Goal: Task Accomplishment & Management: Use online tool/utility

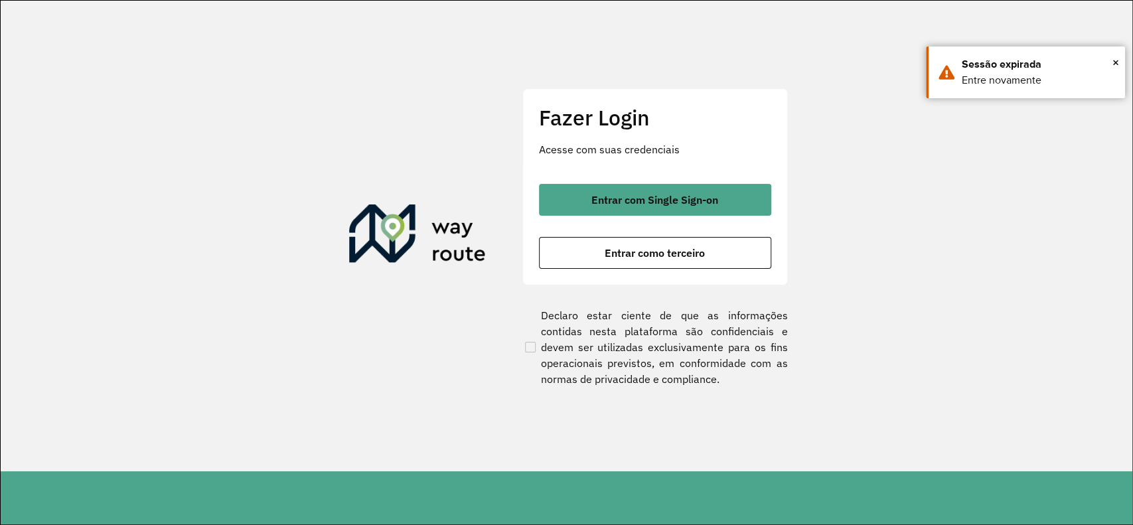
click at [689, 210] on button "Entrar com Single Sign-on" at bounding box center [655, 200] width 232 height 32
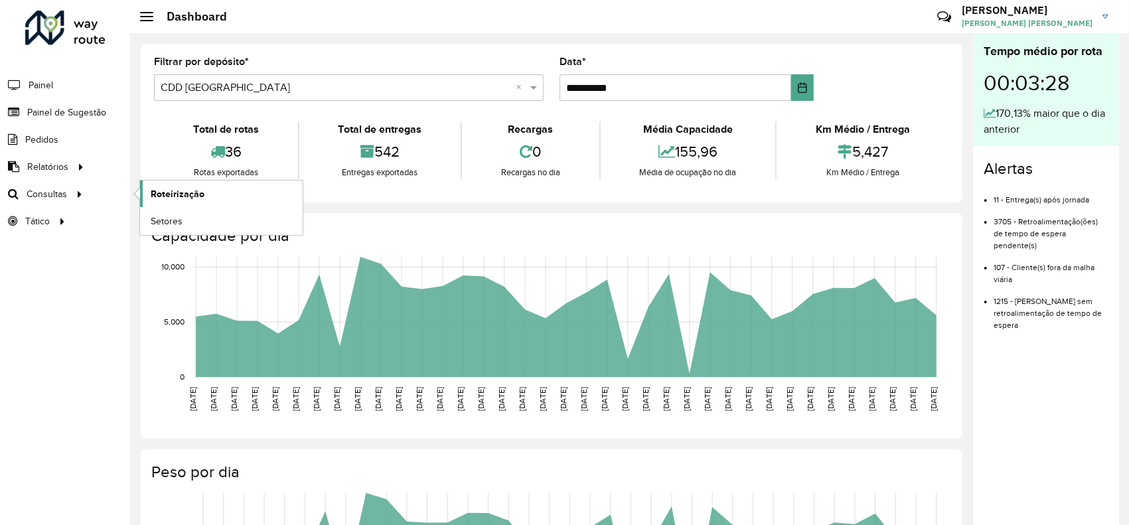
click at [170, 194] on span "Roteirização" at bounding box center [178, 194] width 54 height 14
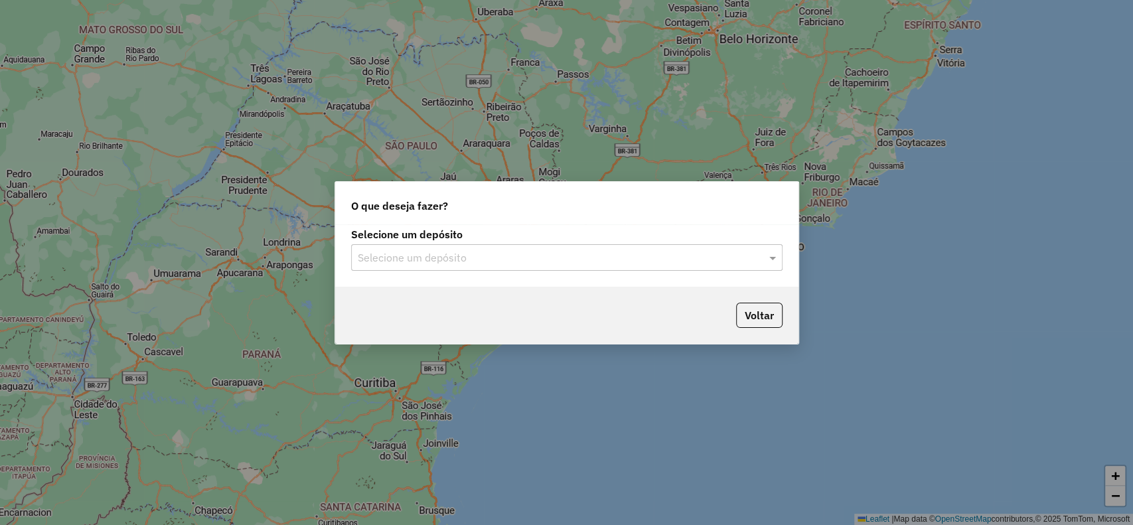
click at [470, 252] on input "text" at bounding box center [554, 258] width 392 height 16
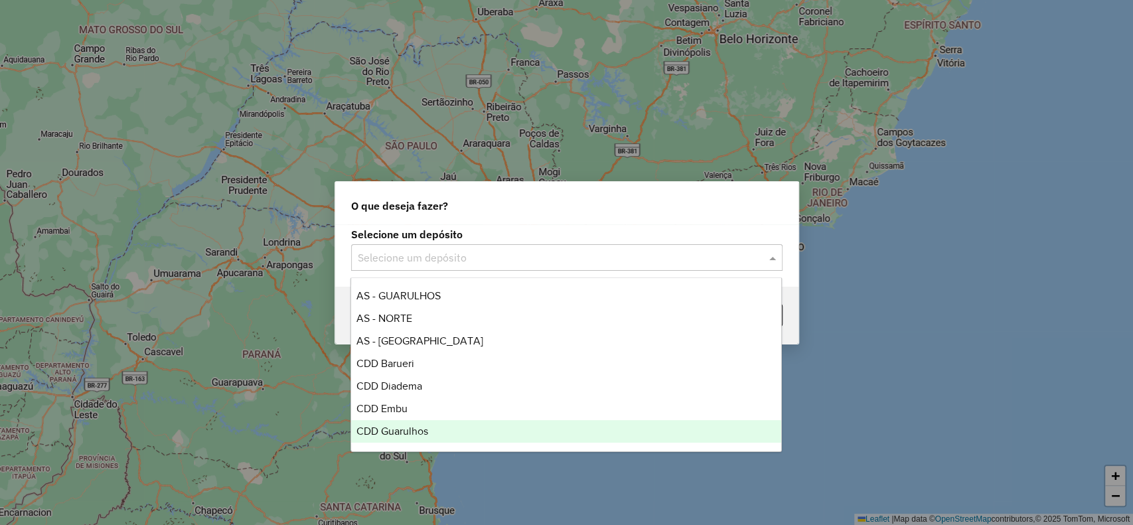
drag, startPoint x: 408, startPoint y: 429, endPoint x: 417, endPoint y: 421, distance: 11.8
click at [409, 429] on span "CDD Guarulhos" at bounding box center [392, 430] width 72 height 11
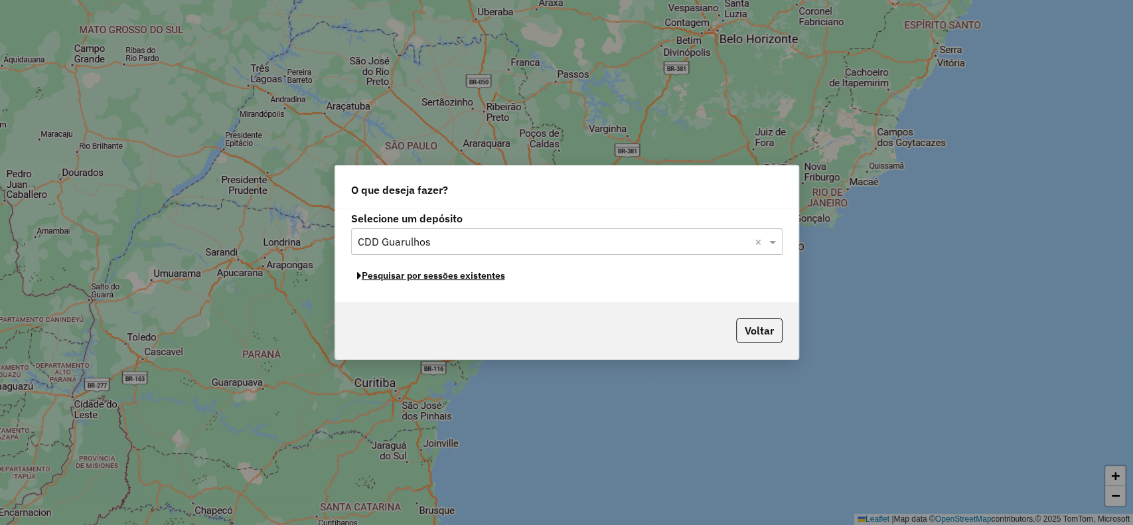
click at [471, 282] on button "Pesquisar por sessões existentes" at bounding box center [431, 275] width 160 height 21
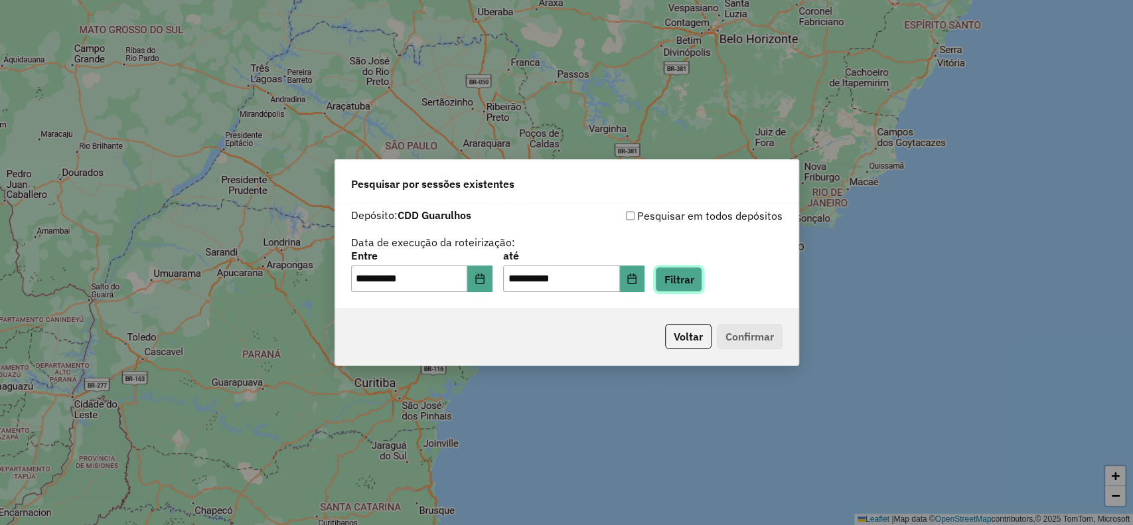
click at [702, 279] on button "Filtrar" at bounding box center [678, 279] width 47 height 25
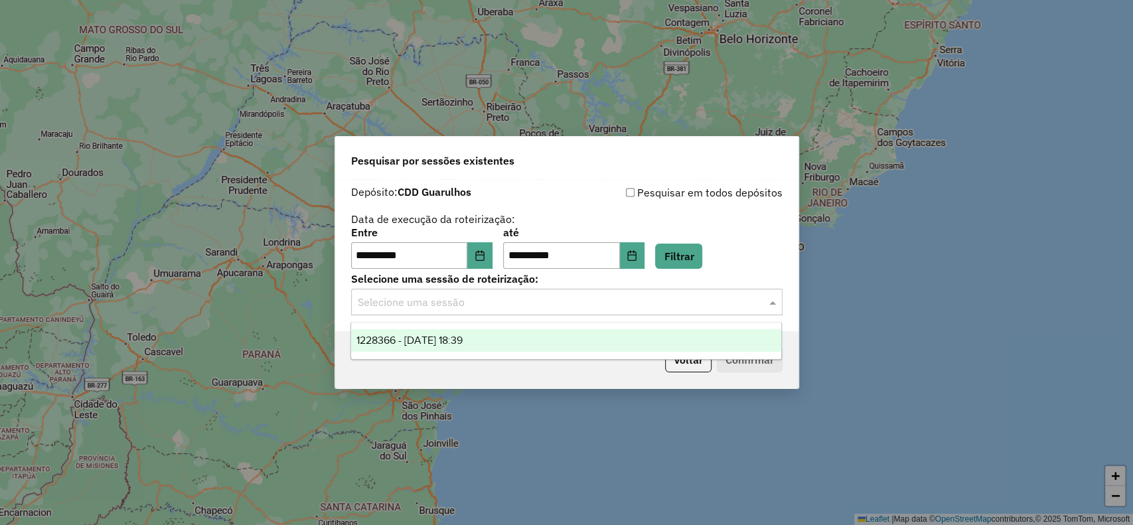
drag, startPoint x: 448, startPoint y: 305, endPoint x: 463, endPoint y: 319, distance: 20.2
click at [450, 305] on input "text" at bounding box center [554, 303] width 392 height 16
click at [463, 338] on span "1228366 - 12/08/2025 18:39" at bounding box center [409, 339] width 106 height 11
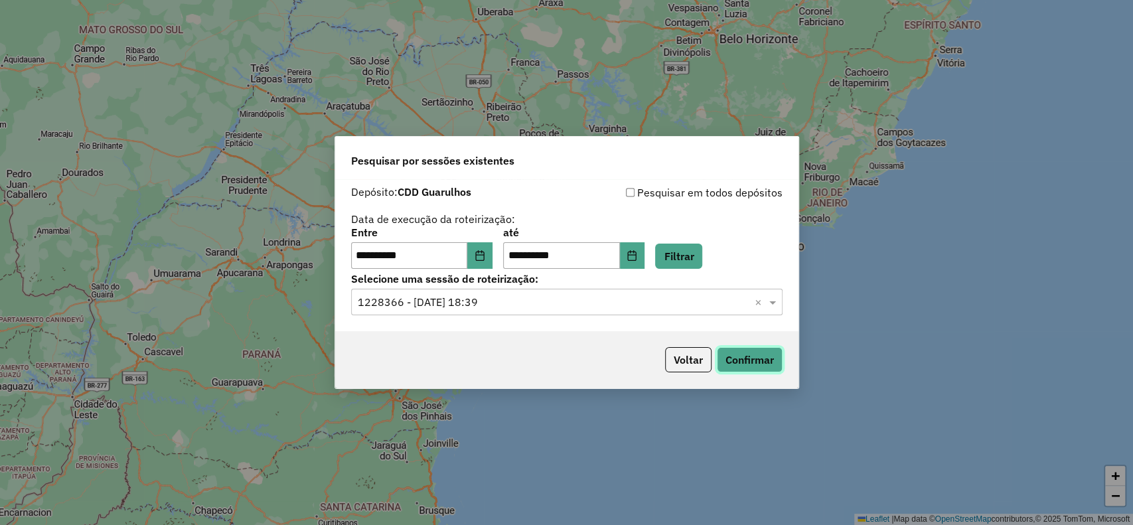
click at [726, 352] on button "Confirmar" at bounding box center [750, 359] width 66 height 25
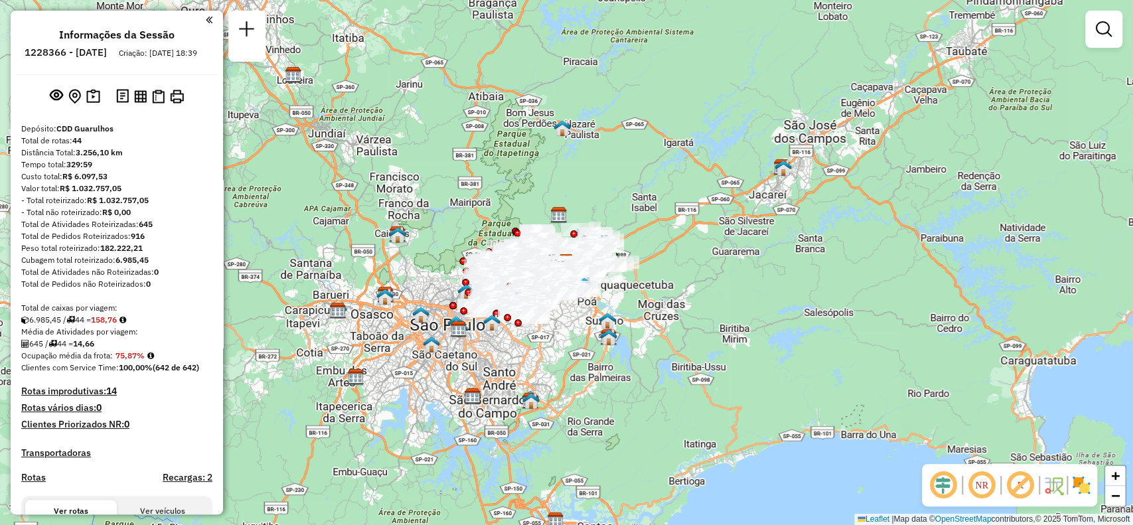
click at [1082, 483] on img at bounding box center [1080, 485] width 21 height 21
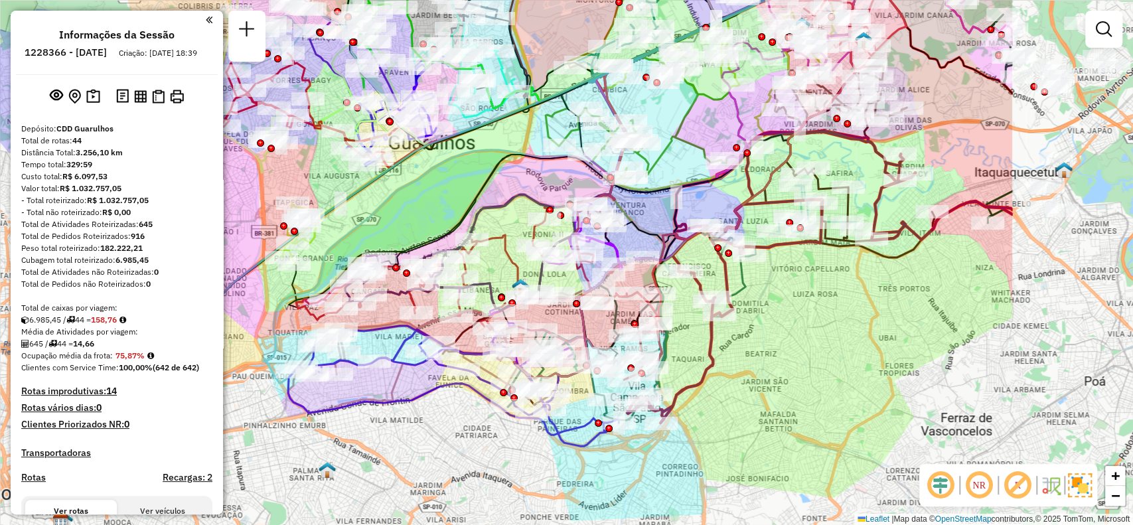
drag, startPoint x: 668, startPoint y: 452, endPoint x: 436, endPoint y: 478, distance: 233.1
click at [436, 478] on div "Janela de atendimento Grade de atendimento Capacidade Transportadoras Veículos …" at bounding box center [566, 262] width 1133 height 525
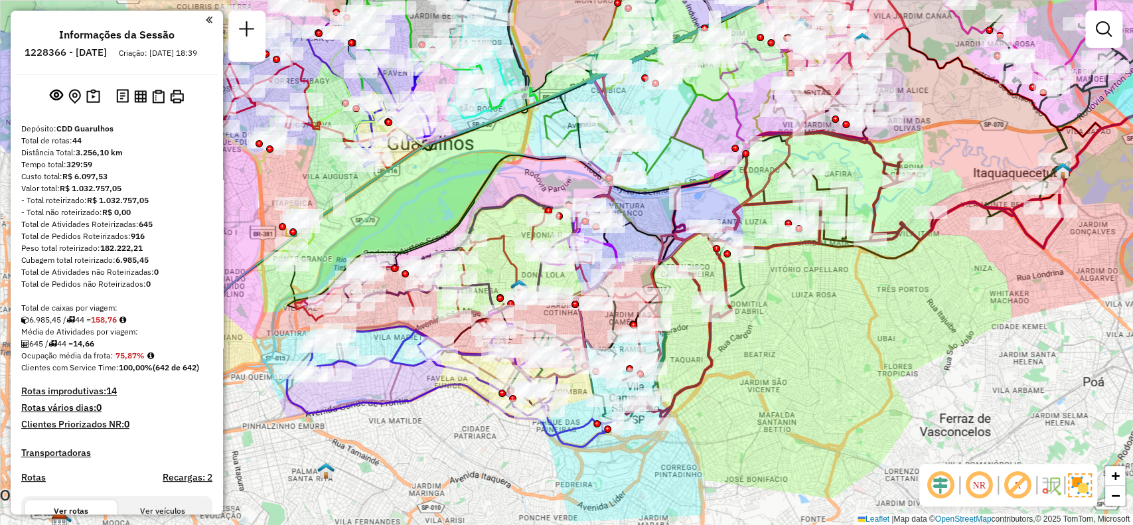
scroll to position [531, 0]
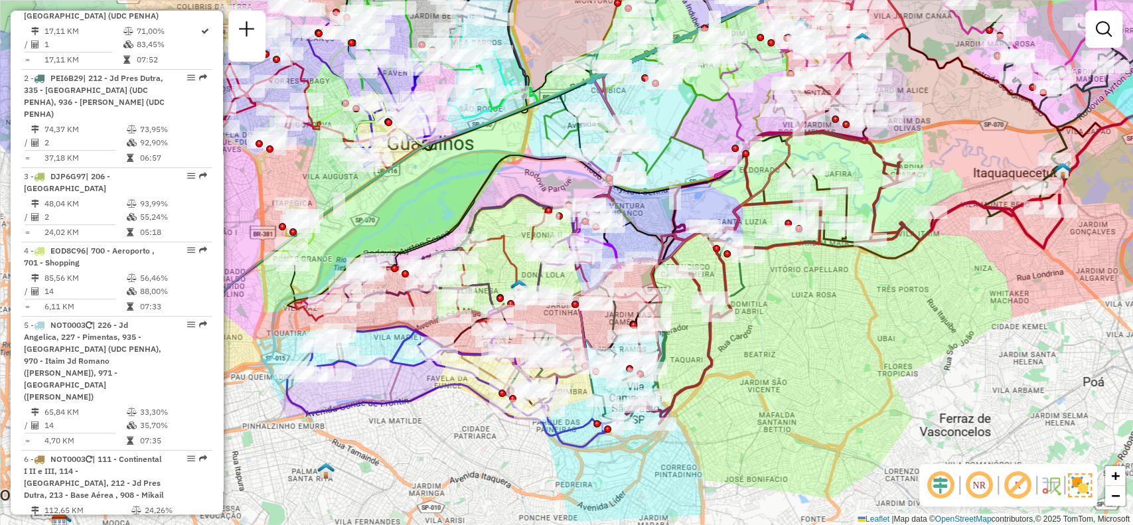
click at [1016, 488] on em at bounding box center [1017, 485] width 32 height 32
select select "**********"
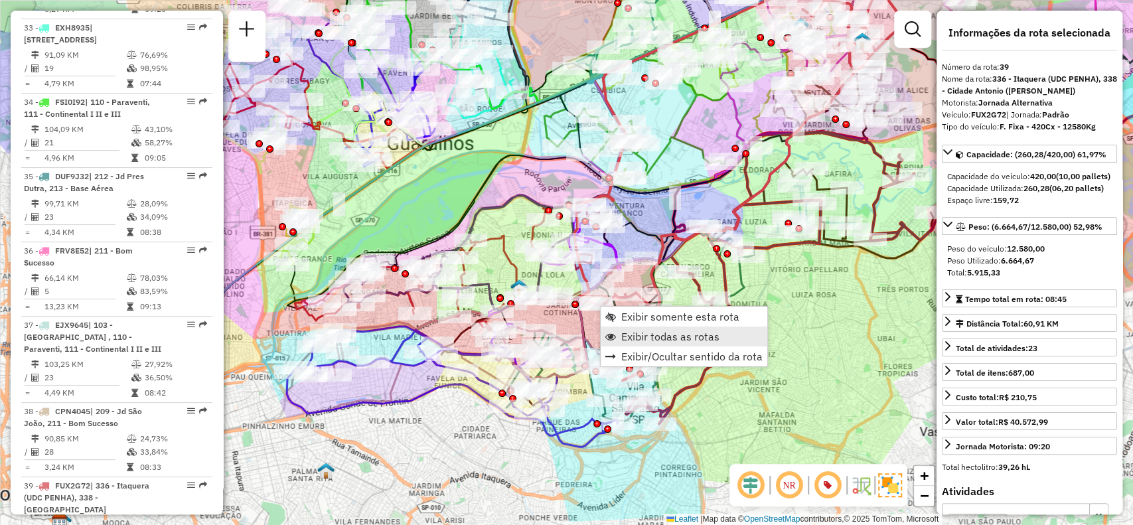
scroll to position [3707, 0]
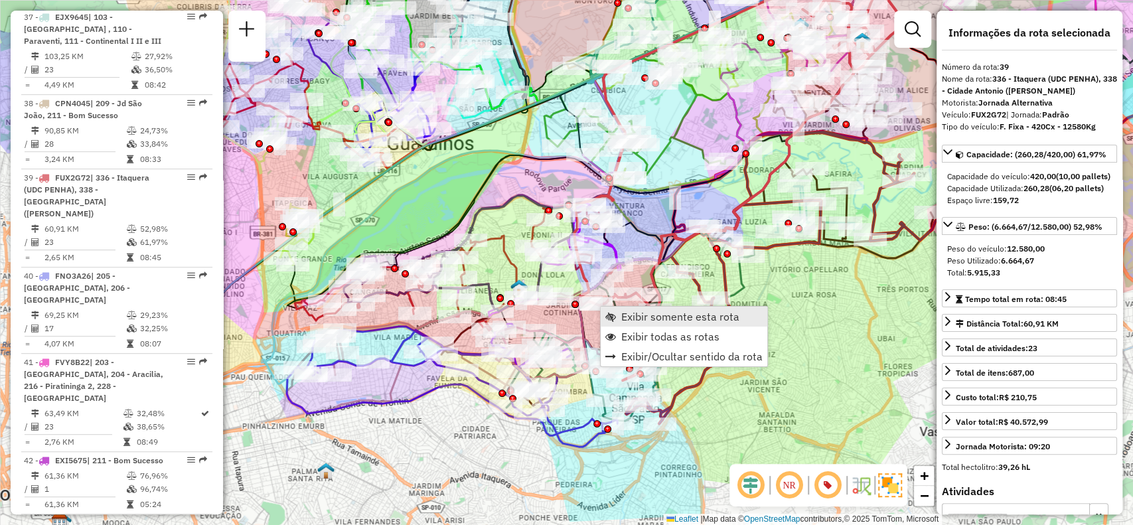
click at [658, 315] on span "Exibir somente esta rota" at bounding box center [680, 316] width 118 height 11
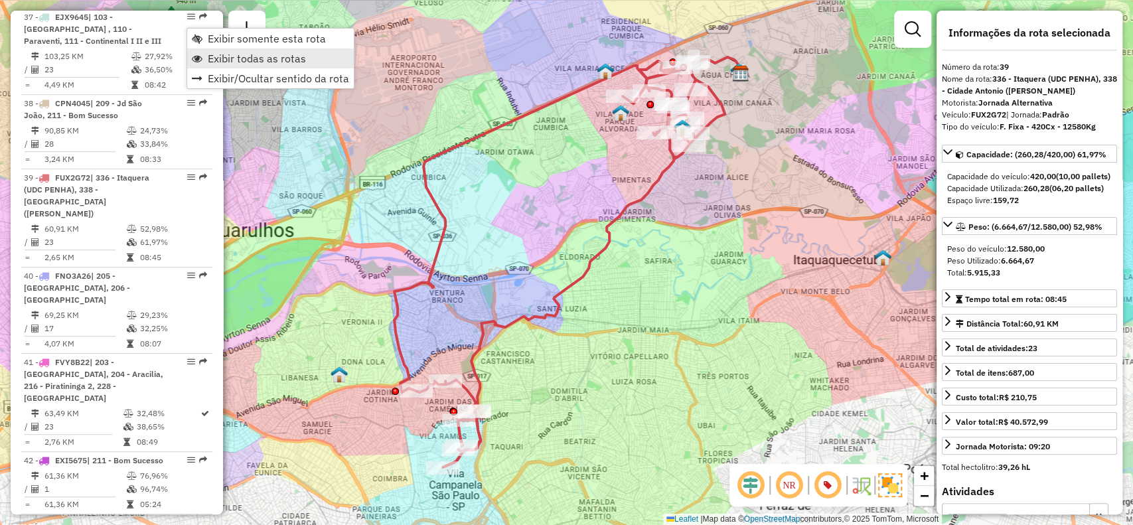
click at [255, 56] on span "Exibir todas as rotas" at bounding box center [257, 58] width 98 height 11
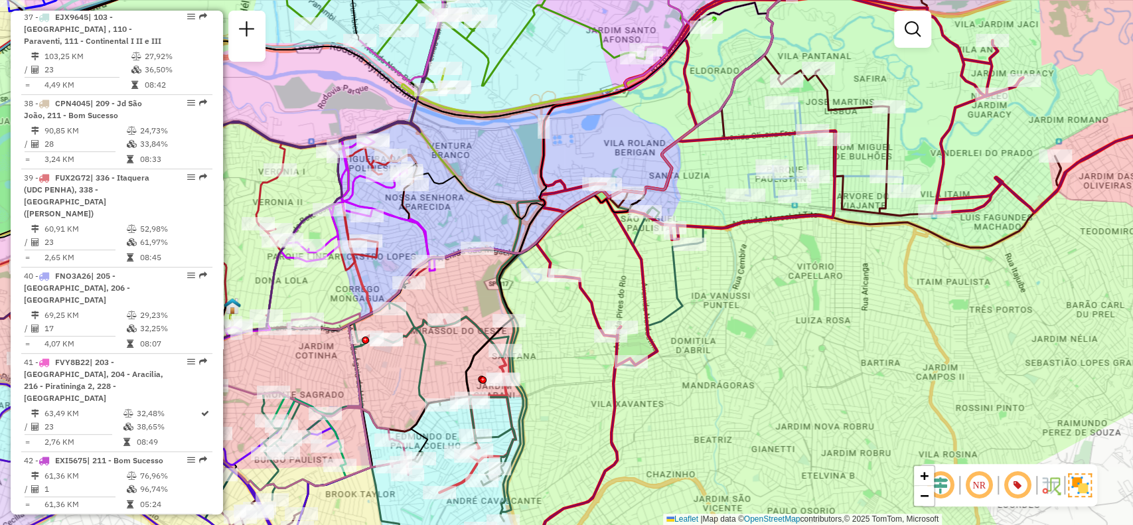
click at [329, 426] on icon at bounding box center [187, 409] width 318 height 161
select select "**********"
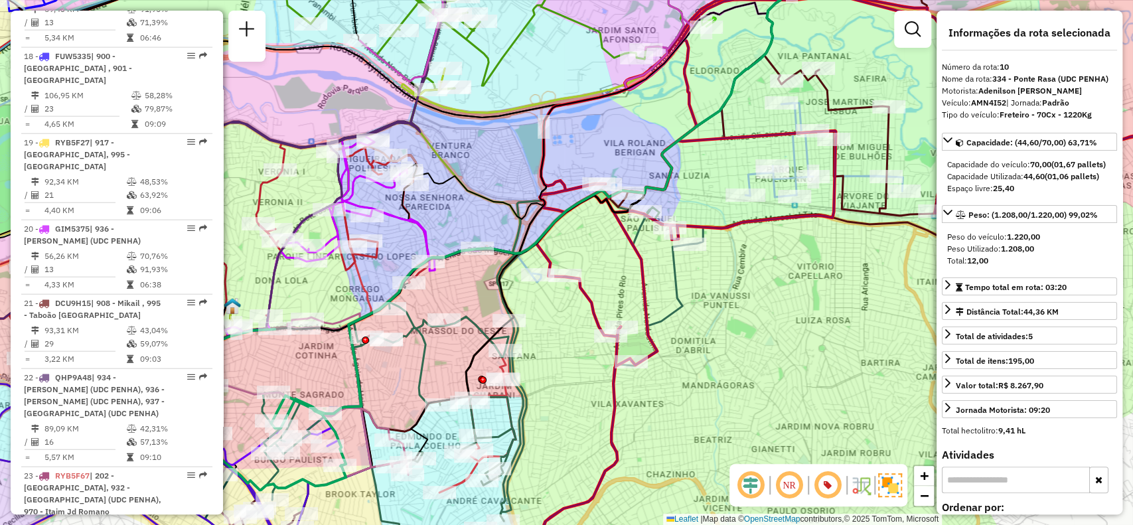
scroll to position [1254, 0]
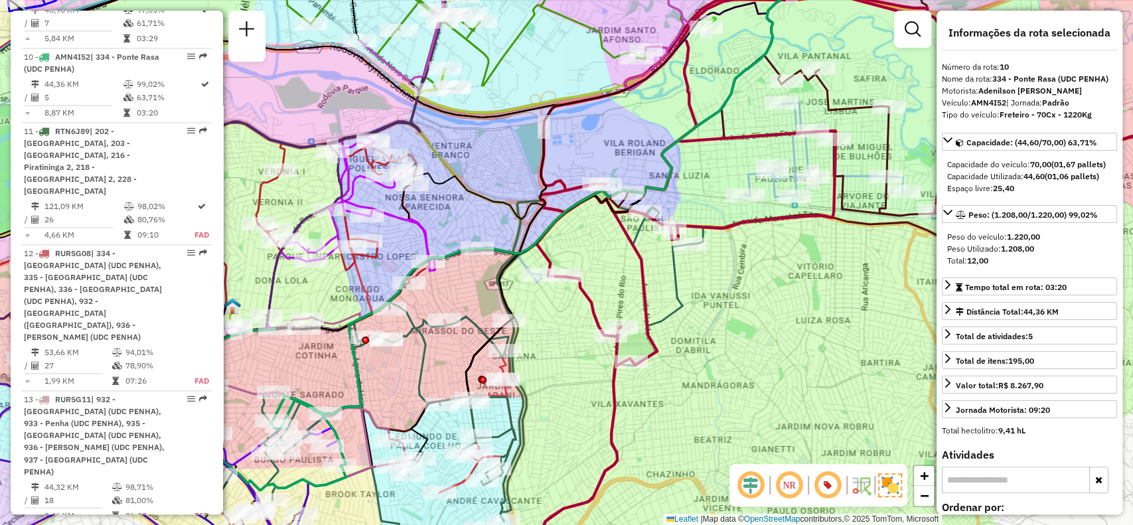
click at [340, 478] on icon at bounding box center [187, 409] width 318 height 161
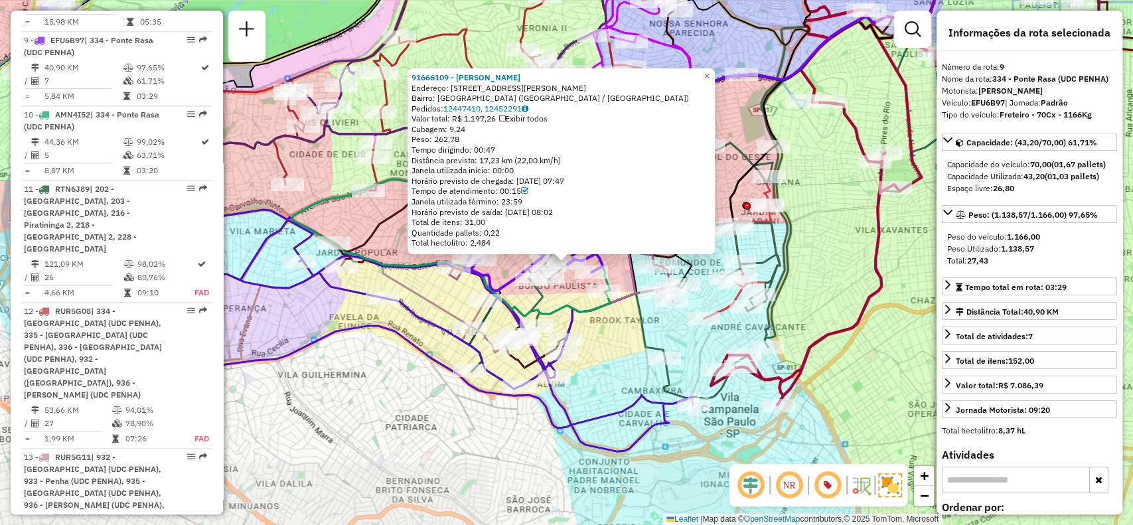
scroll to position [1181, 0]
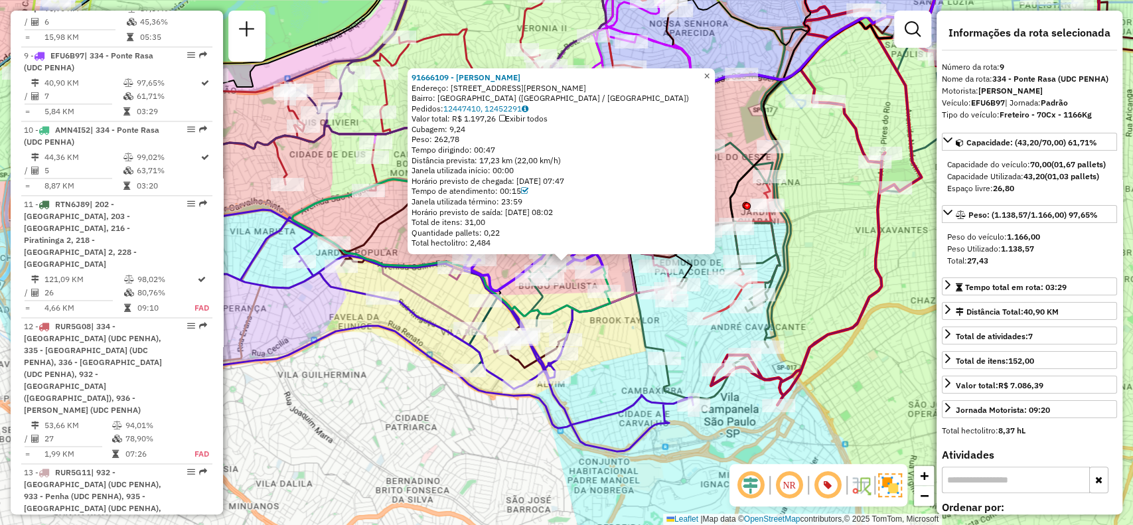
click at [709, 70] on span "×" at bounding box center [706, 75] width 6 height 11
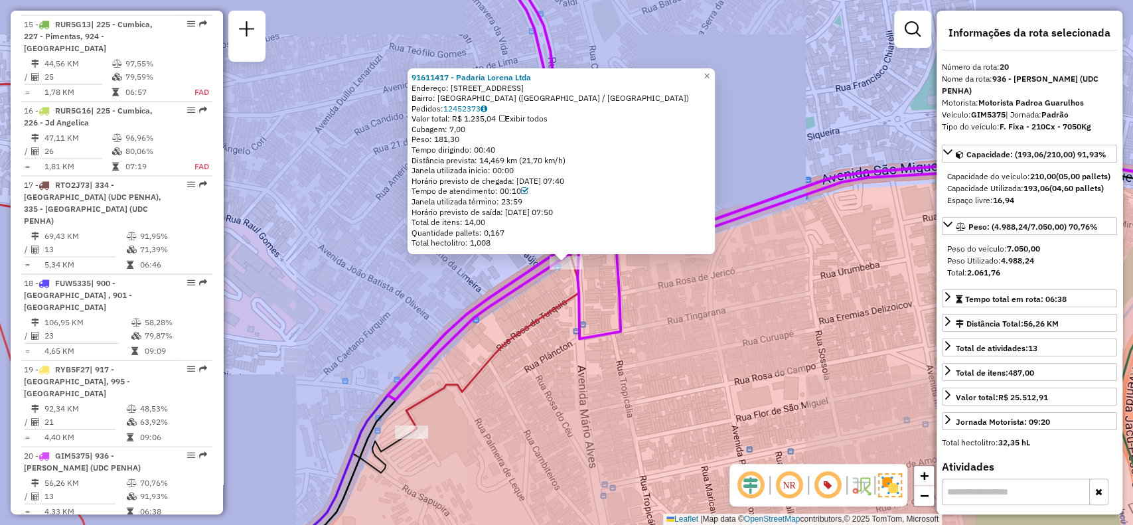
scroll to position [2188, 0]
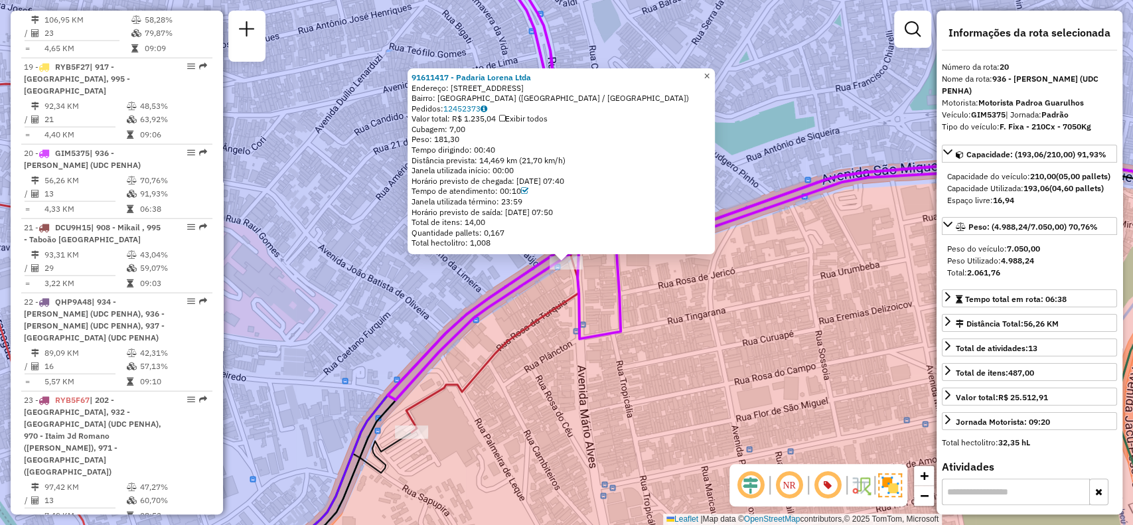
click at [709, 70] on span "×" at bounding box center [706, 75] width 6 height 11
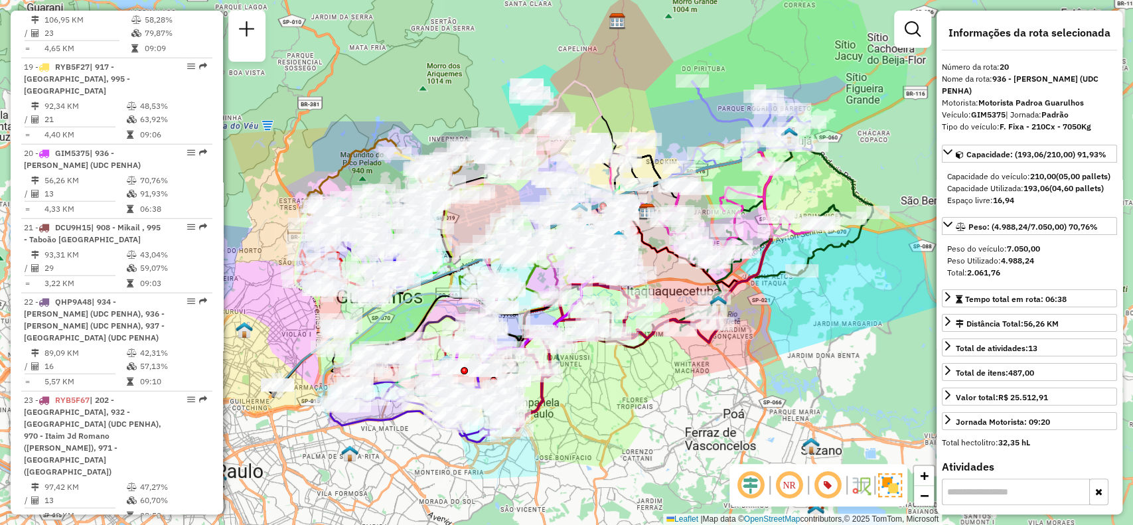
drag, startPoint x: 835, startPoint y: 413, endPoint x: 563, endPoint y: 366, distance: 276.1
click at [668, 382] on div "Janela de atendimento Grade de atendimento Capacidade Transportadoras Veículos …" at bounding box center [566, 262] width 1133 height 525
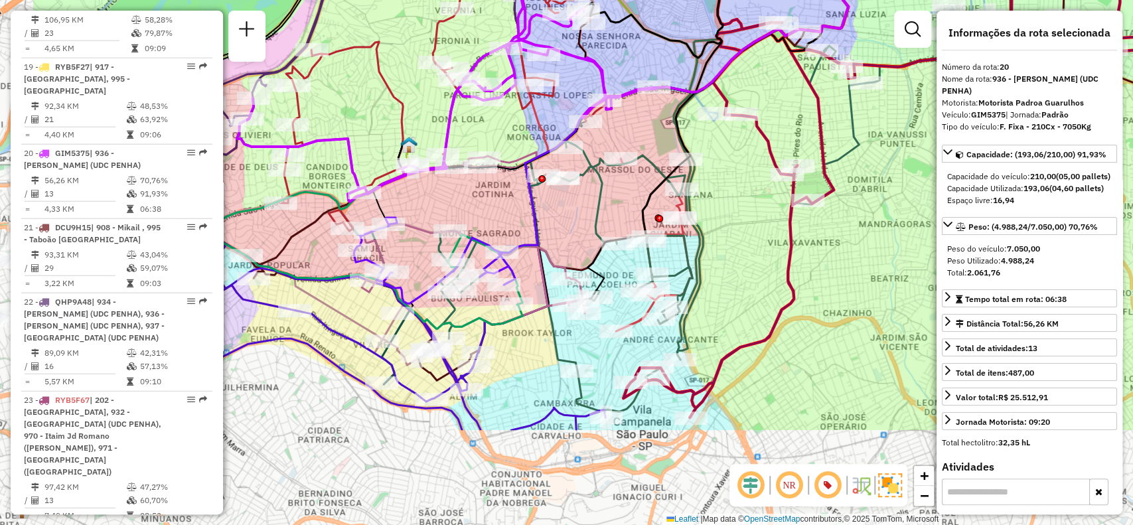
drag, startPoint x: 724, startPoint y: 394, endPoint x: 314, endPoint y: 305, distance: 419.5
click at [860, 252] on div "Janela de atendimento Grade de atendimento Capacidade Transportadoras Veículos …" at bounding box center [566, 262] width 1133 height 525
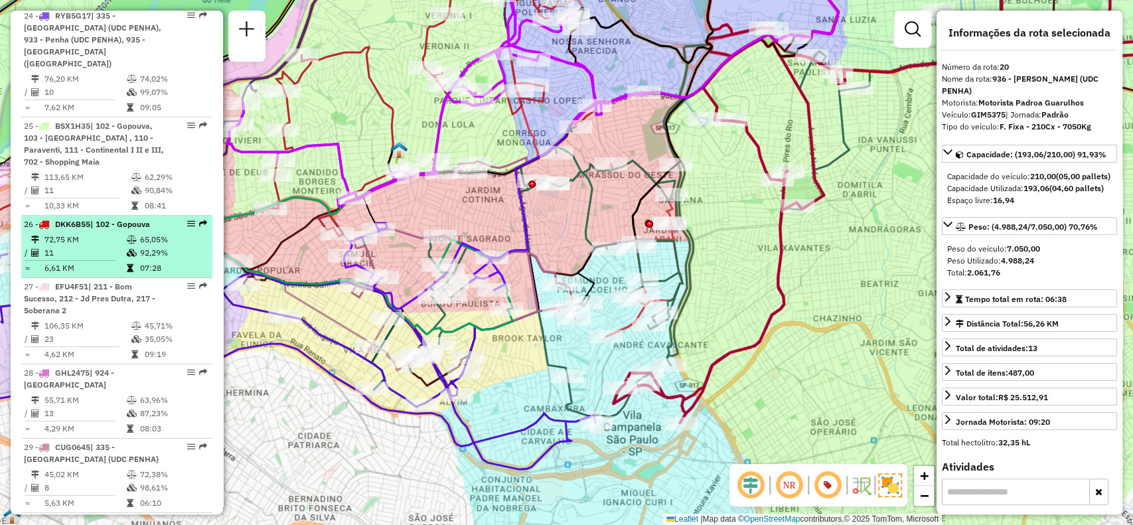
scroll to position [2719, 0]
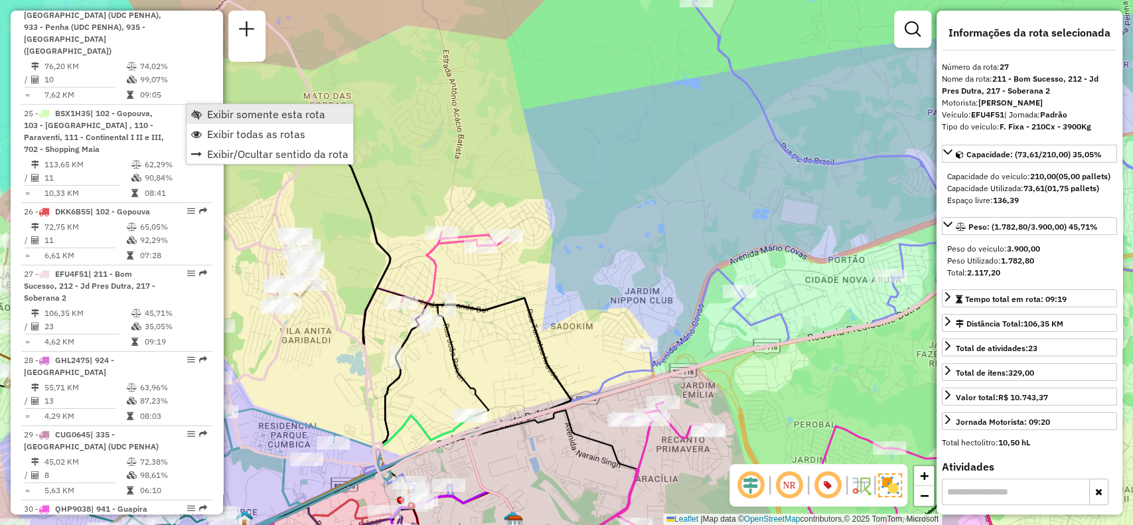
click at [240, 117] on span "Exibir somente esta rota" at bounding box center [266, 114] width 118 height 11
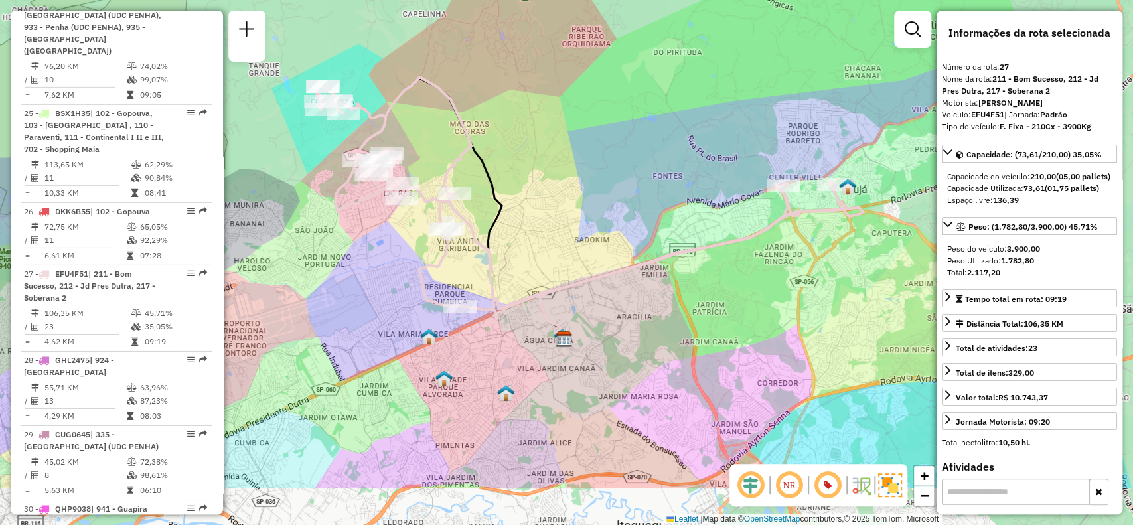
drag, startPoint x: 478, startPoint y: 346, endPoint x: 552, endPoint y: 257, distance: 115.5
click at [552, 257] on div "Janela de atendimento Grade de atendimento Capacidade Transportadoras Veículos …" at bounding box center [566, 262] width 1133 height 525
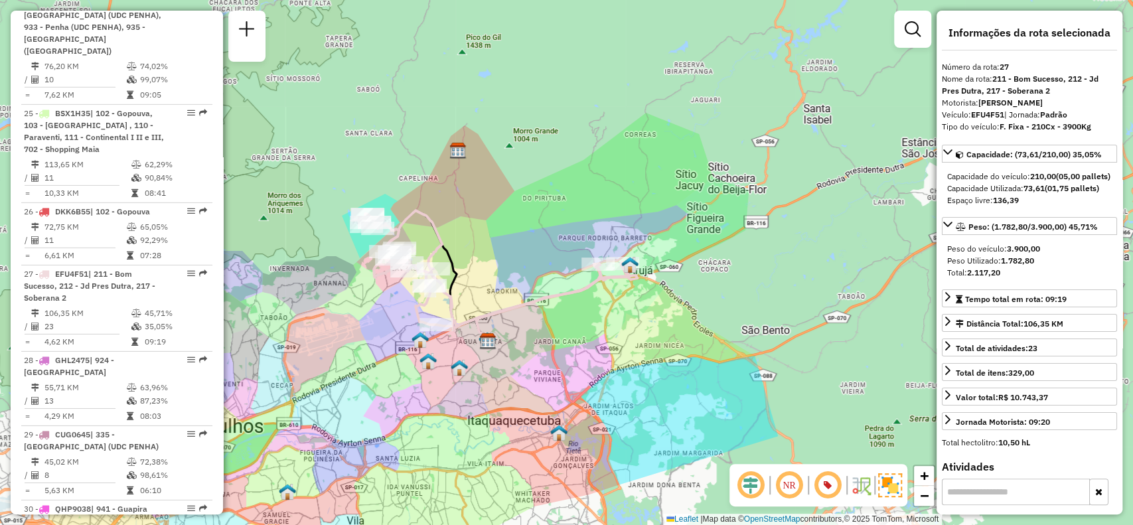
drag, startPoint x: 434, startPoint y: 425, endPoint x: 535, endPoint y: 374, distance: 112.8
click at [535, 374] on div "Janela de atendimento Grade de atendimento Capacidade Transportadoras Veículos …" at bounding box center [566, 262] width 1133 height 525
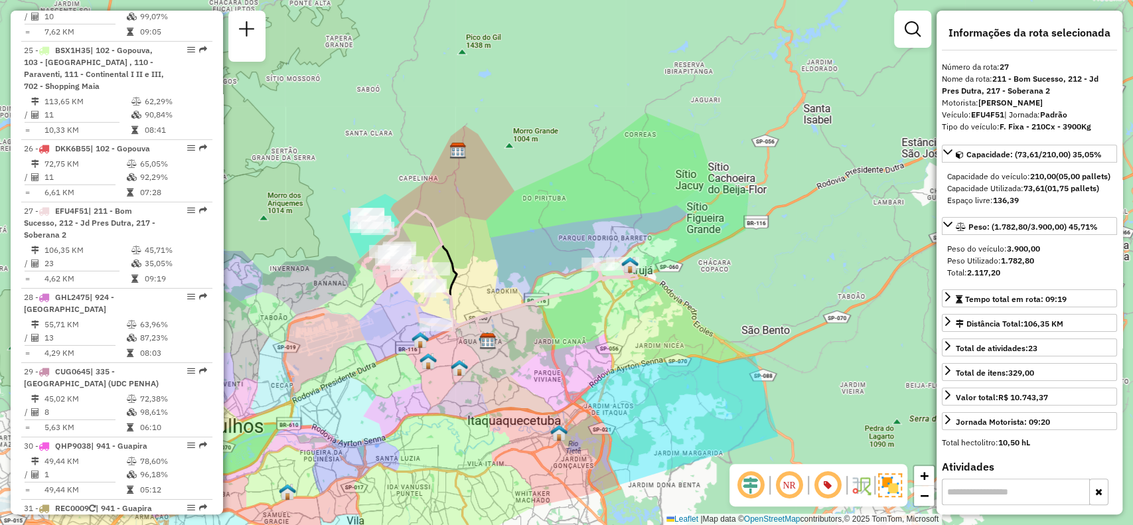
scroll to position [2808, 0]
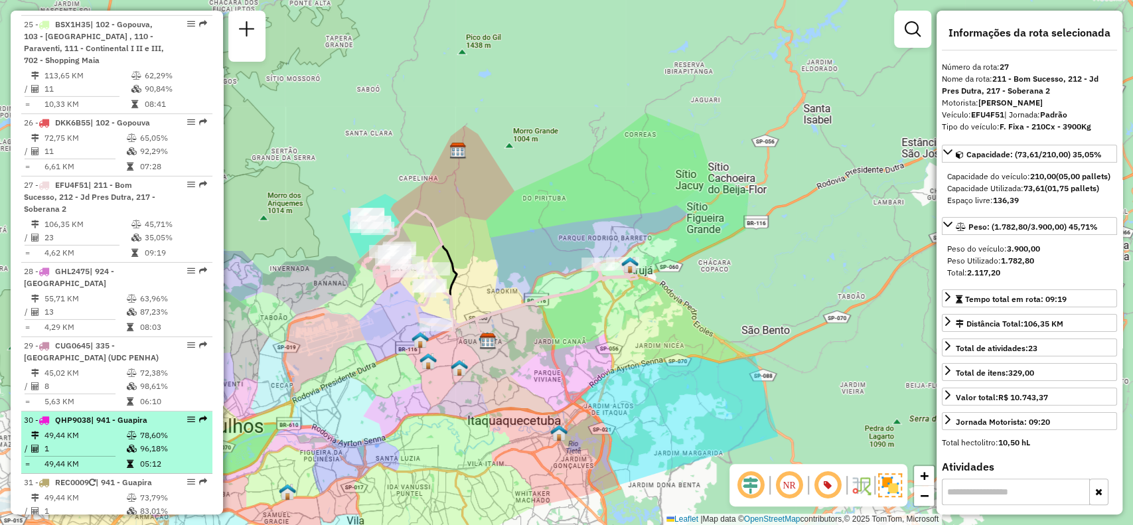
click at [190, 415] on em at bounding box center [191, 419] width 8 height 8
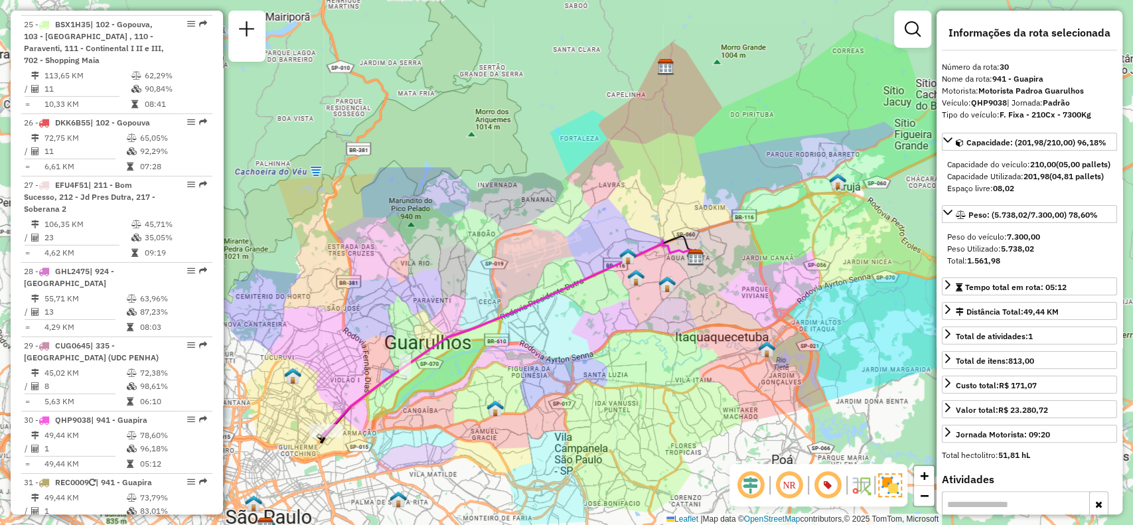
drag, startPoint x: 393, startPoint y: 415, endPoint x: 259, endPoint y: 437, distance: 135.8
click at [574, 353] on div "Janela de atendimento Grade de atendimento Capacidade Transportadoras Veículos …" at bounding box center [566, 262] width 1133 height 525
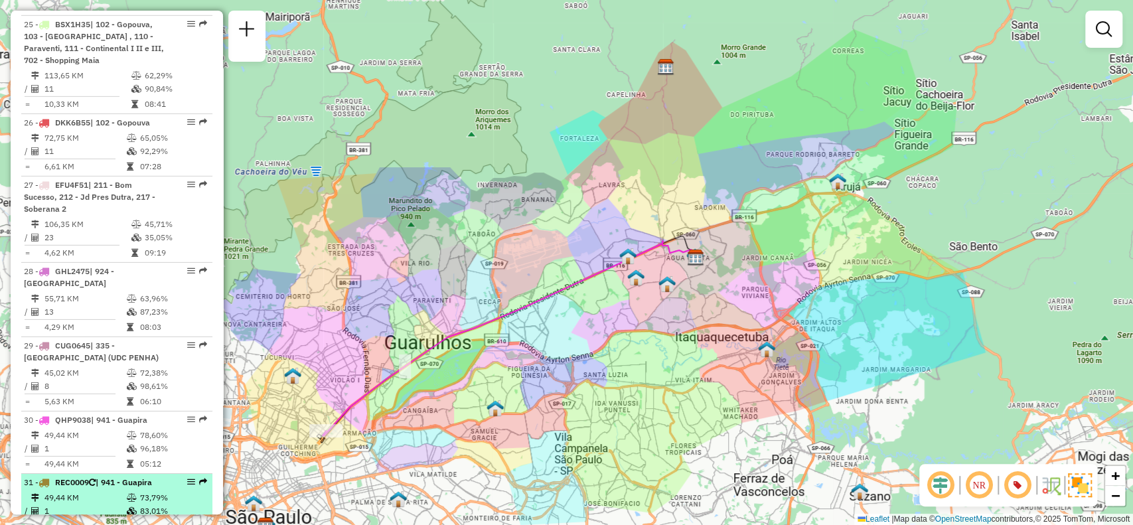
click at [191, 476] on div "31 - REC0009 | 941 - Guapira" at bounding box center [117, 482] width 186 height 12
select select "**********"
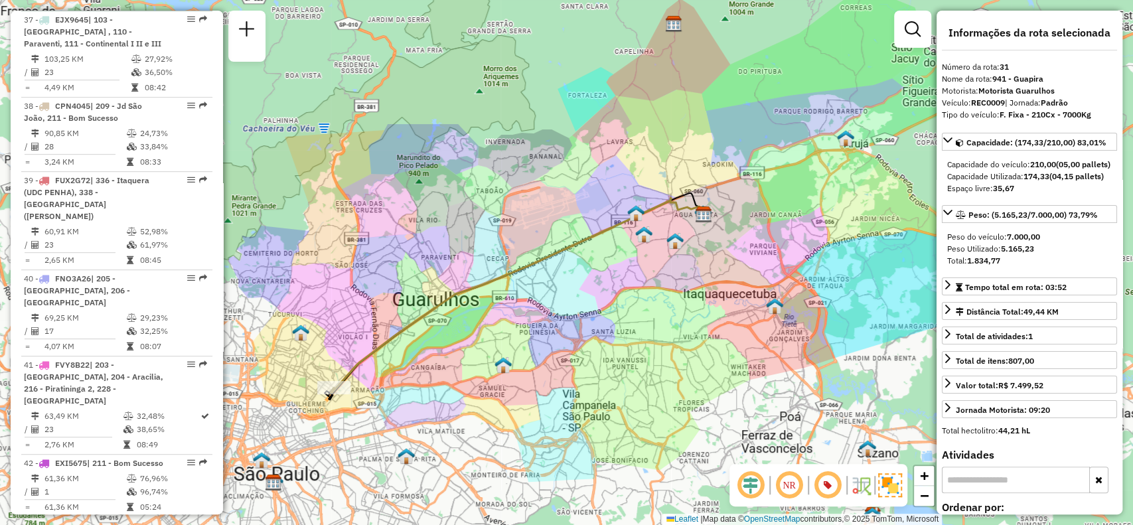
scroll to position [3707, 0]
click at [188, 518] on em at bounding box center [191, 522] width 8 height 8
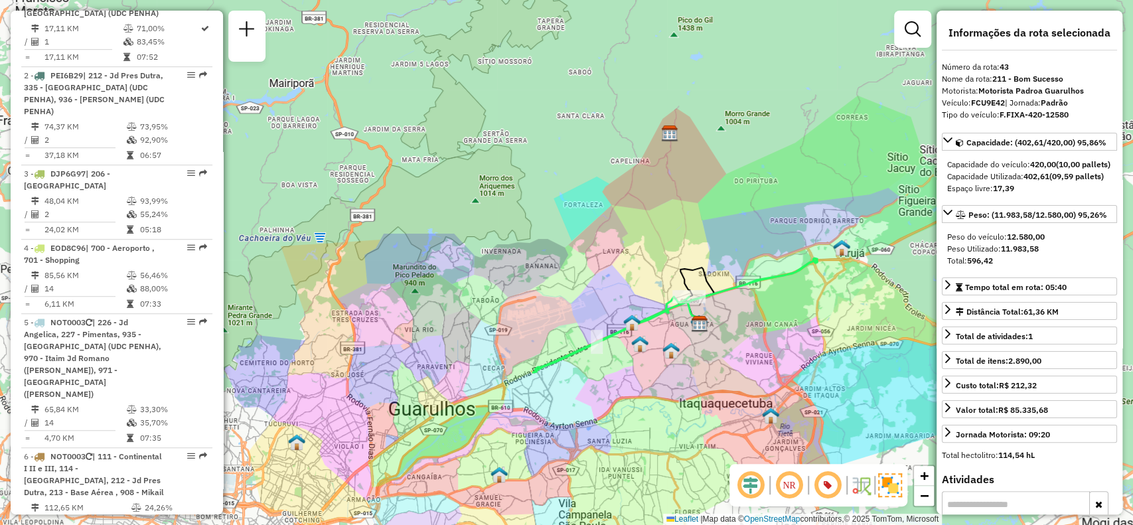
scroll to position [345, 0]
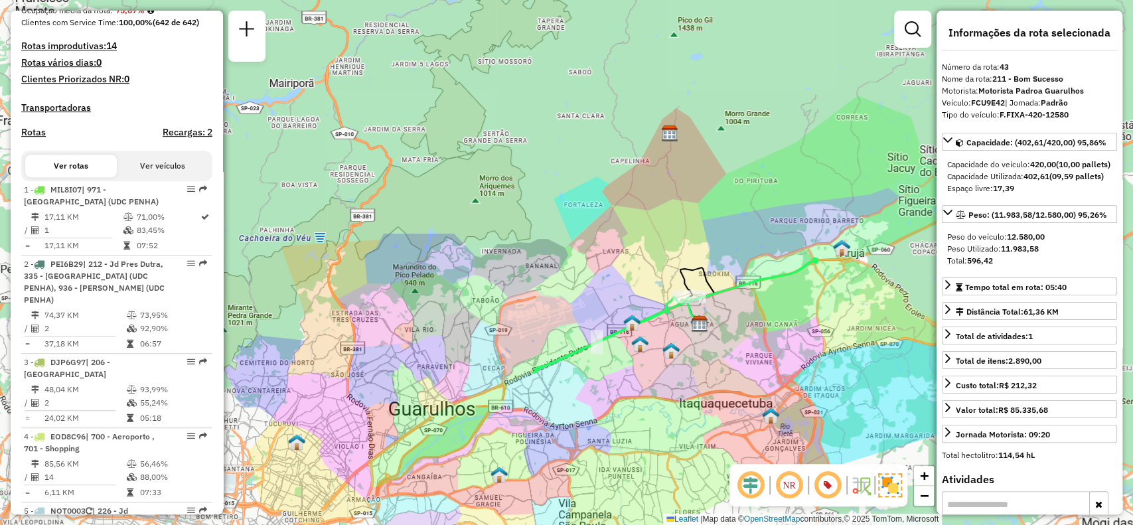
click at [181, 138] on h4 "Recargas: 2" at bounding box center [188, 132] width 50 height 11
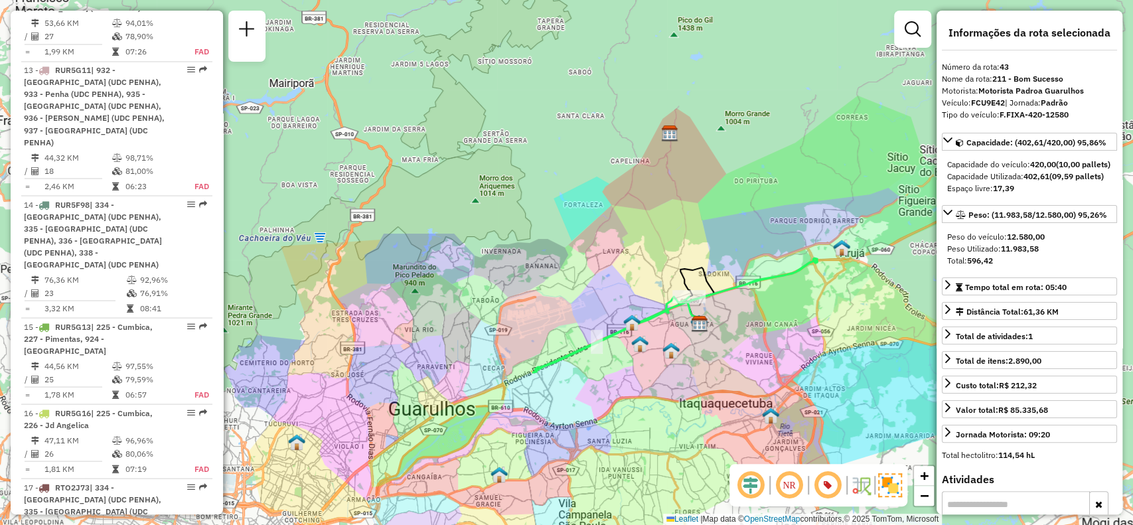
scroll to position [1761, 0]
